Goal: Information Seeking & Learning: Learn about a topic

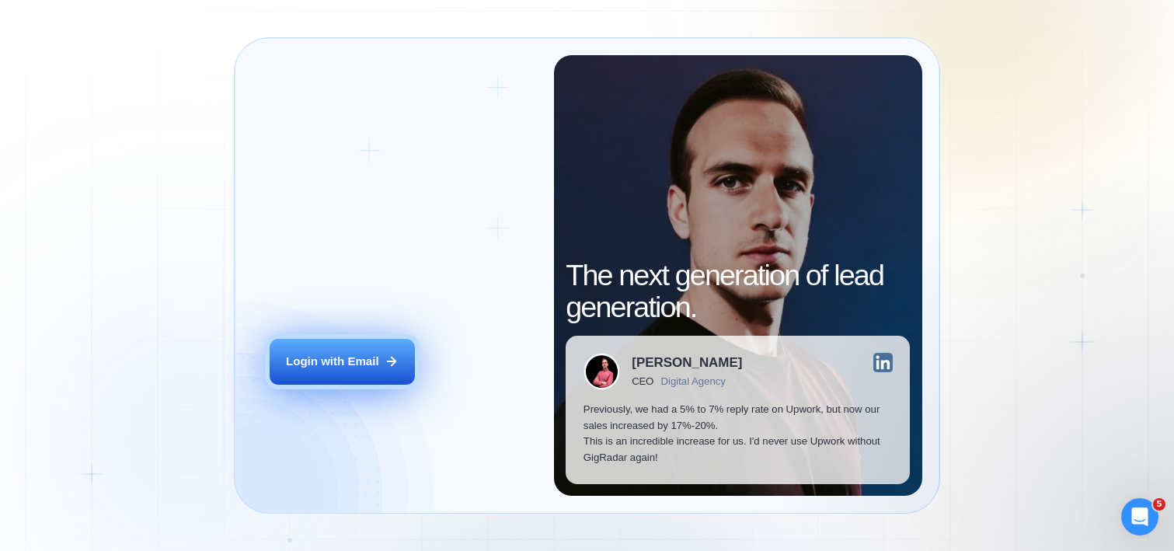
click at [357, 369] on div "Login with Email" at bounding box center [332, 362] width 93 height 16
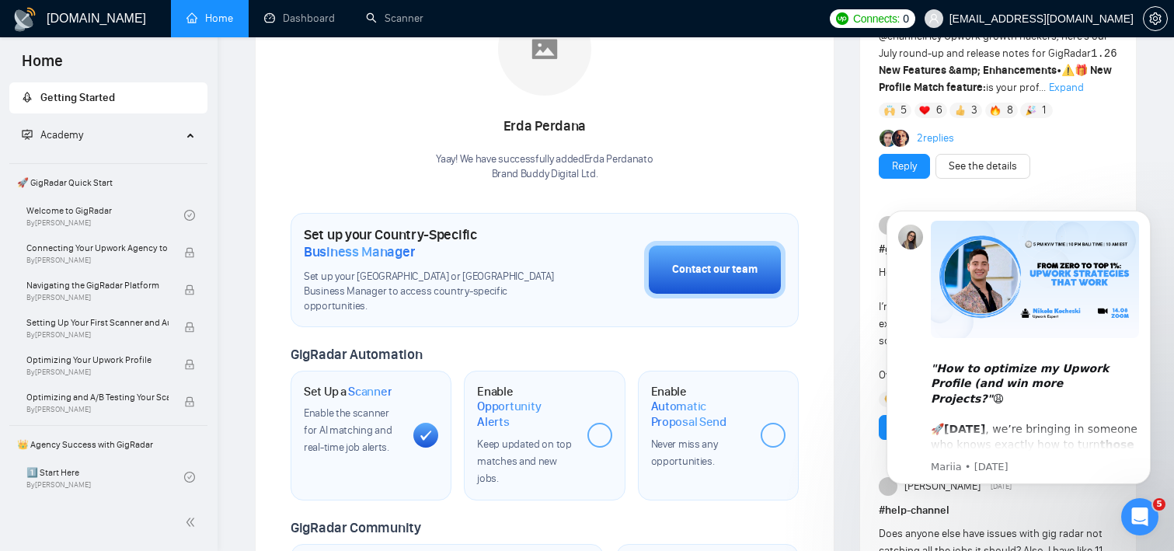
scroll to position [307, 0]
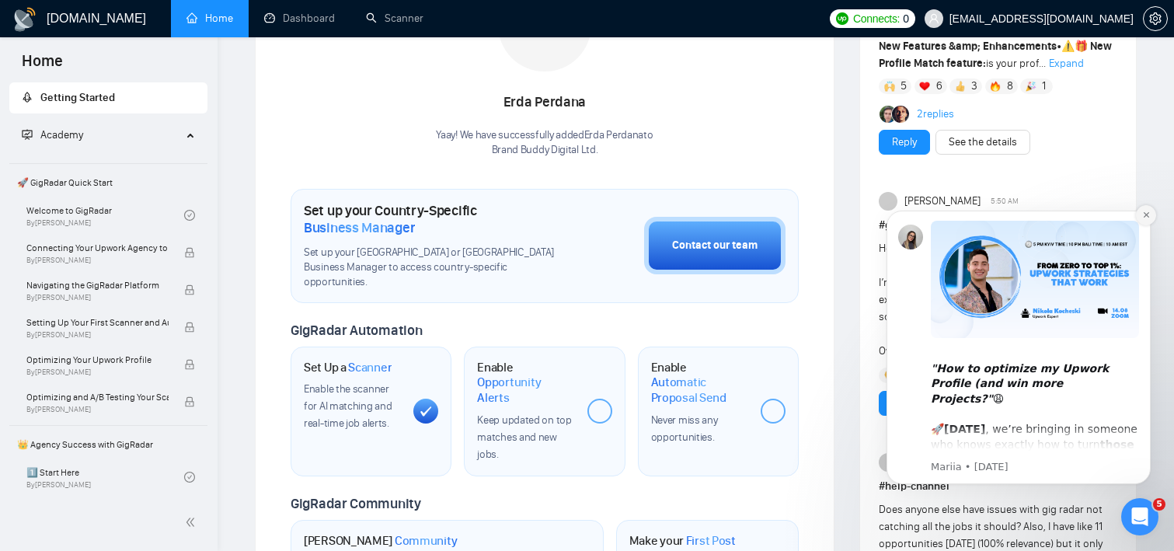
click at [1146, 213] on icon "Dismiss notification" at bounding box center [1146, 215] width 9 height 9
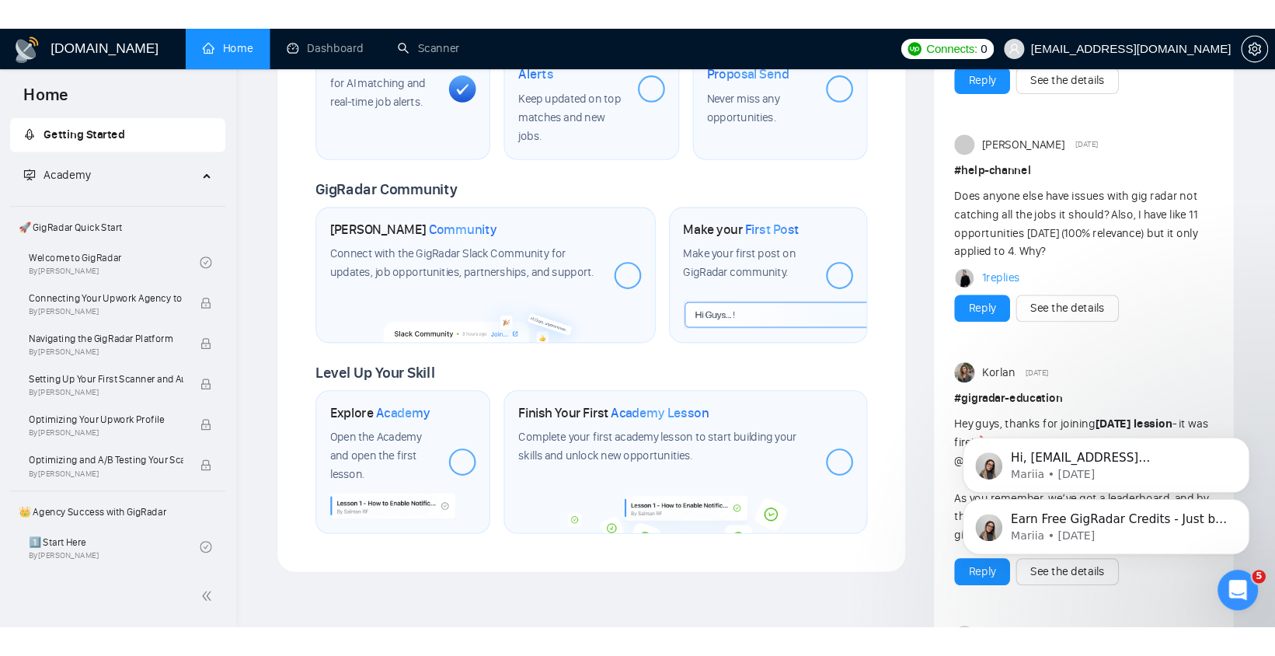
scroll to position [664, 0]
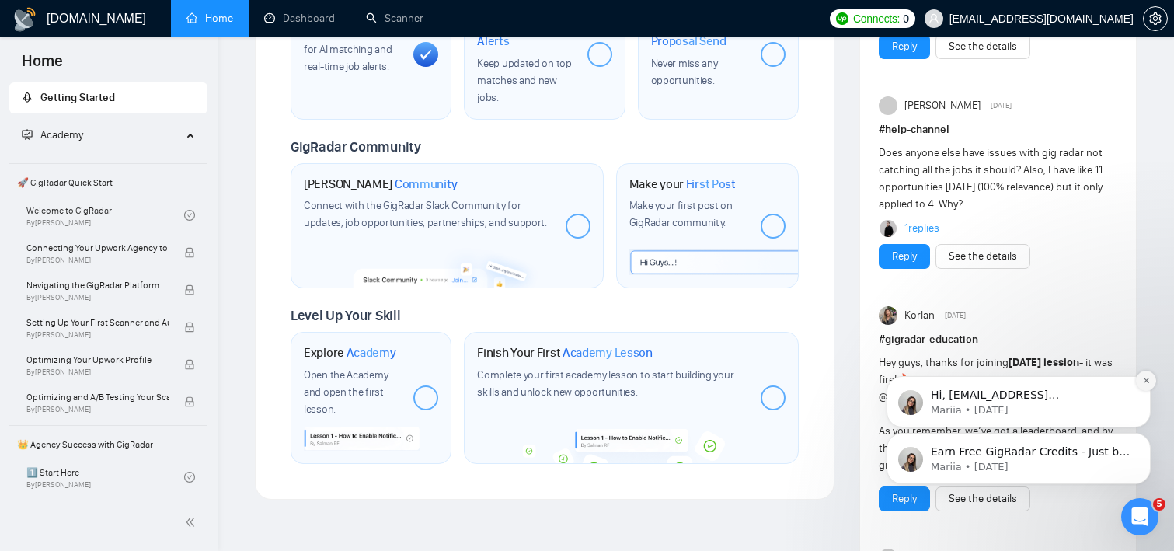
click at [1148, 375] on button "Dismiss notification" at bounding box center [1146, 381] width 20 height 20
click at [1148, 437] on icon "Dismiss notification" at bounding box center [1146, 437] width 9 height 9
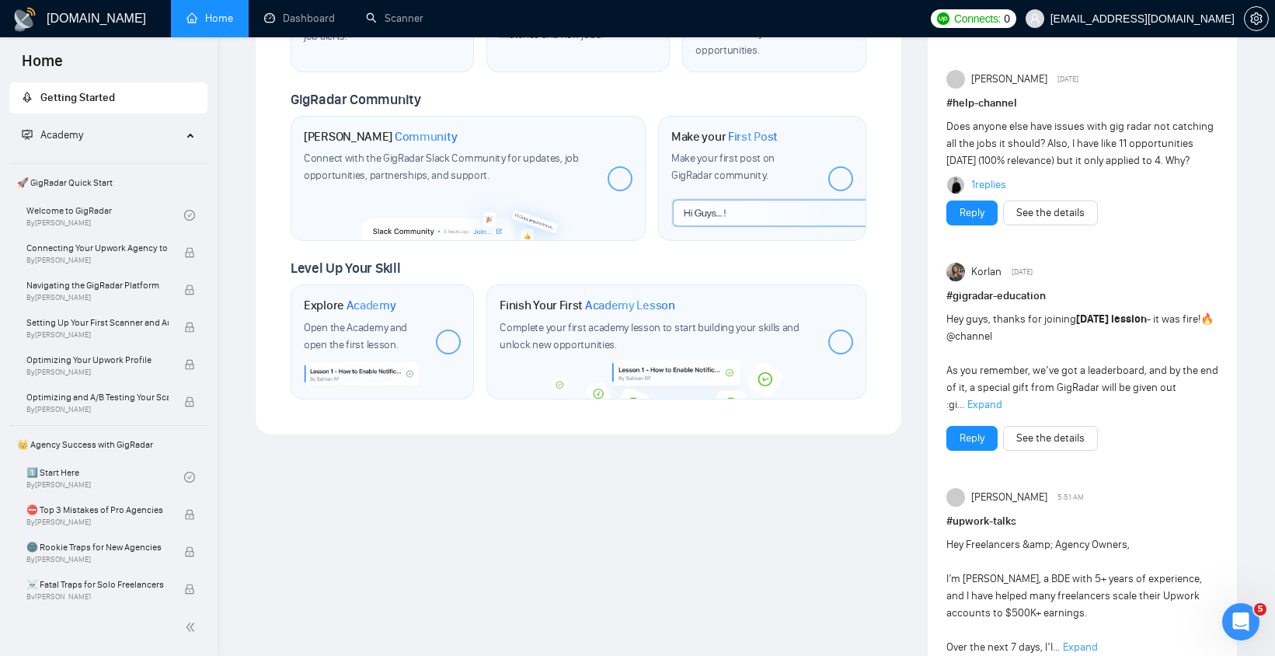
scroll to position [672, 0]
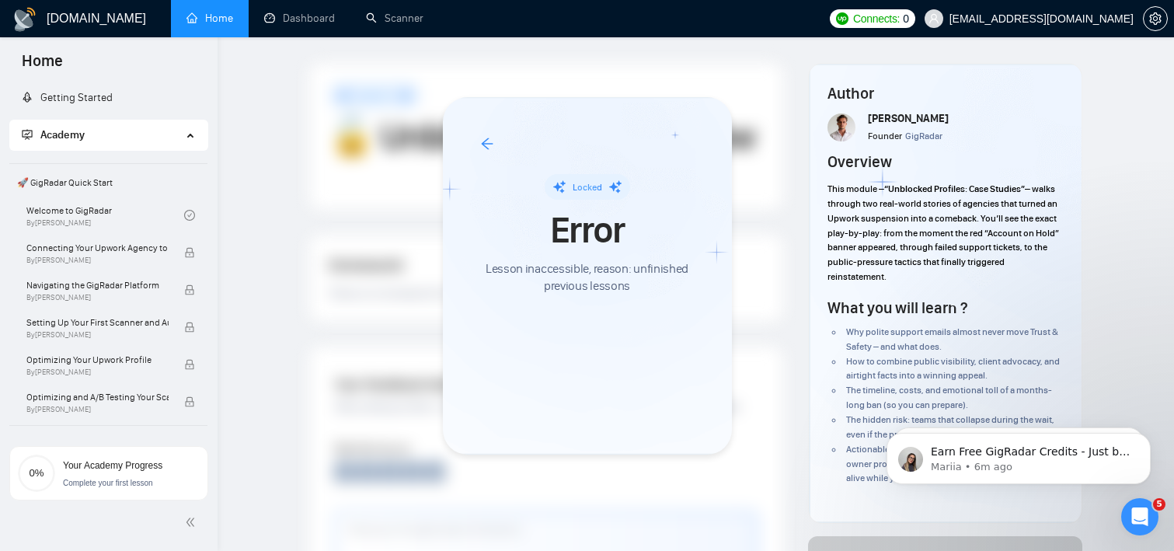
click at [768, 137] on div at bounding box center [587, 275] width 1174 height 551
